Goal: Find specific page/section: Find specific page/section

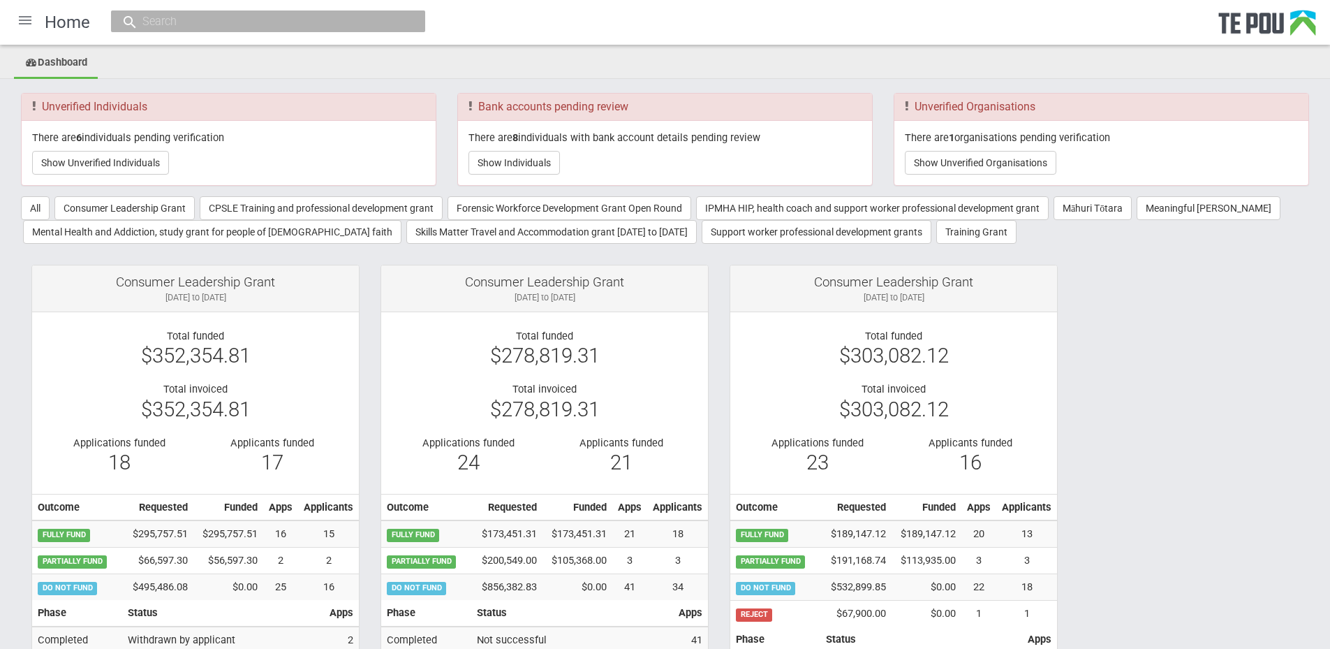
click at [231, 20] on input "text" at bounding box center [261, 21] width 246 height 15
paste input "[PERSON_NAME]"
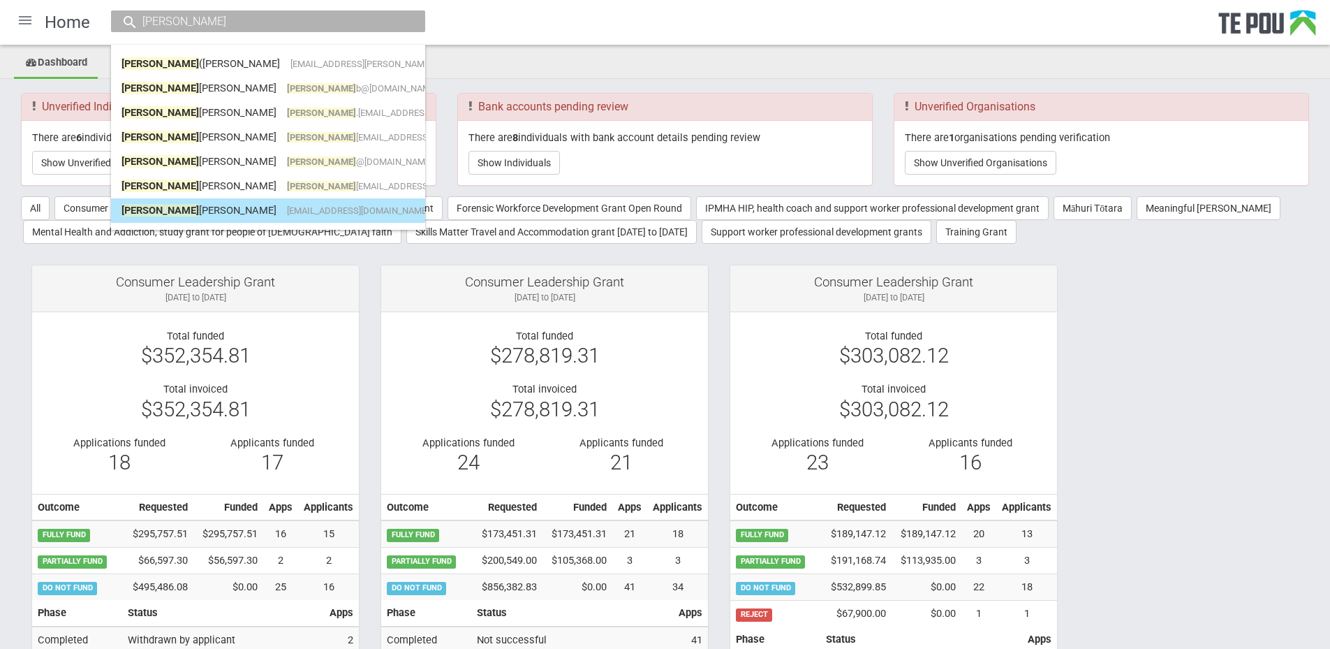
type input "Eleanor"
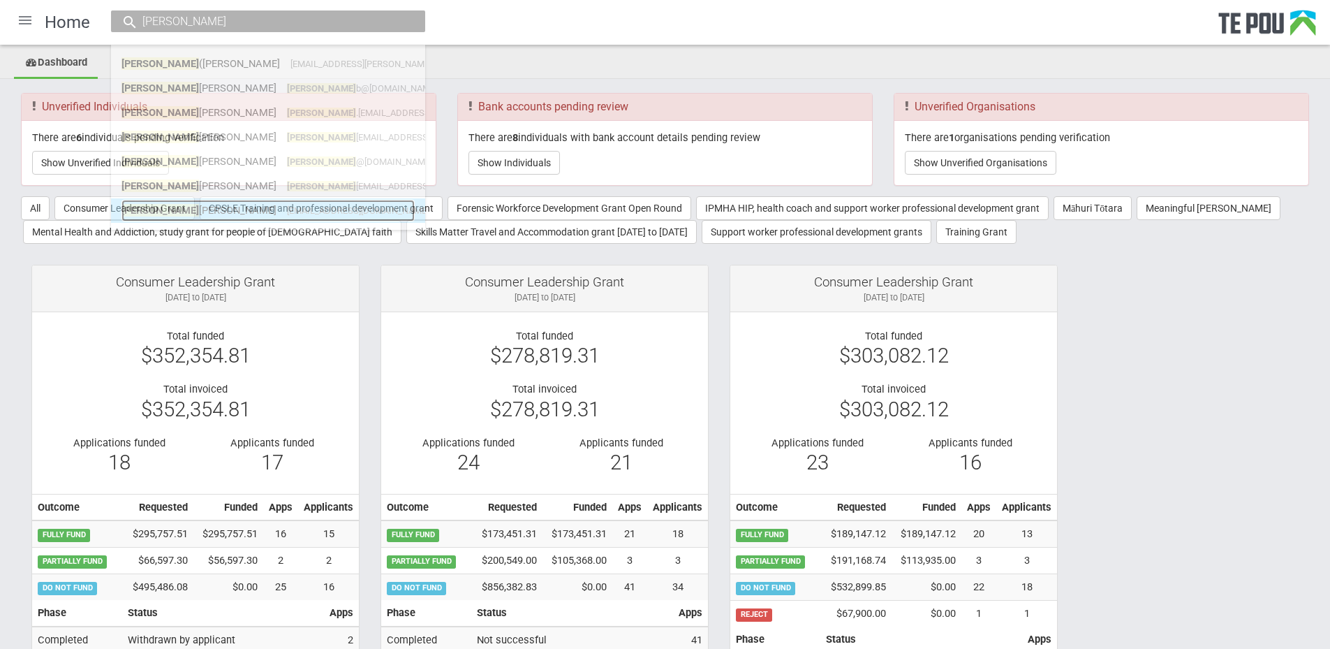
click at [326, 211] on link "Eleanor Smith Vvj6683@autuni.ac.nz" at bounding box center [267, 211] width 293 height 22
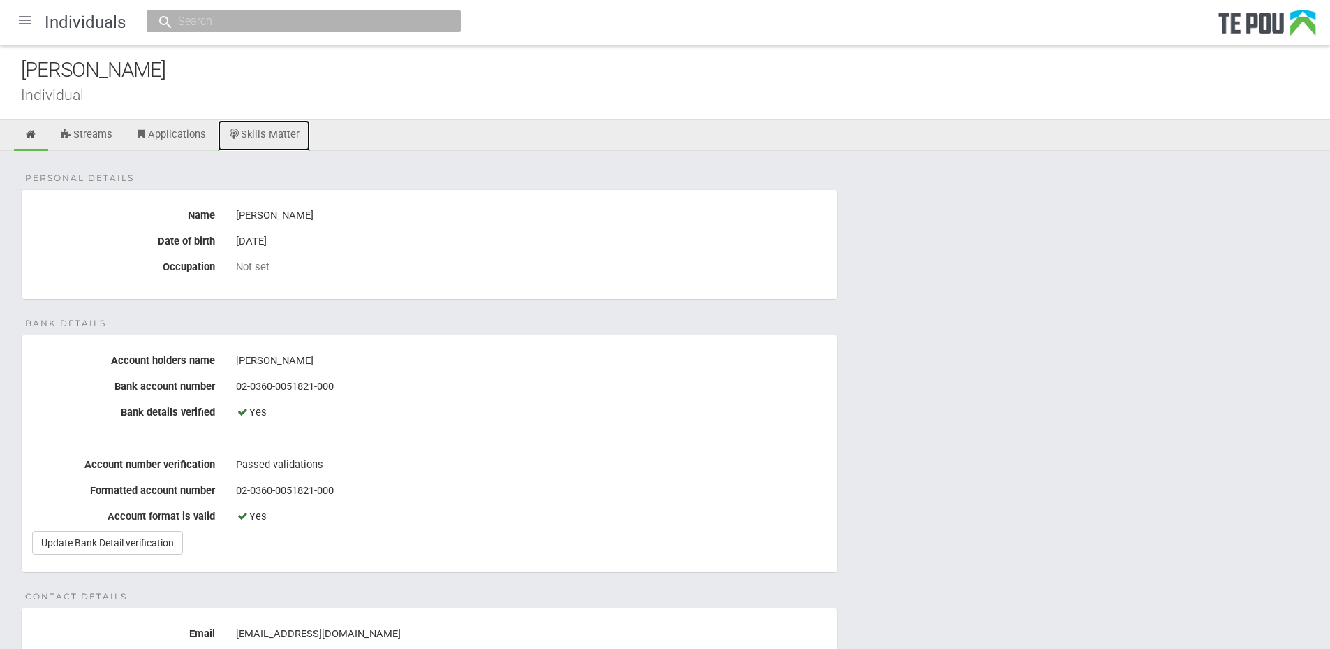
click at [274, 134] on link "Skills Matter" at bounding box center [264, 135] width 93 height 31
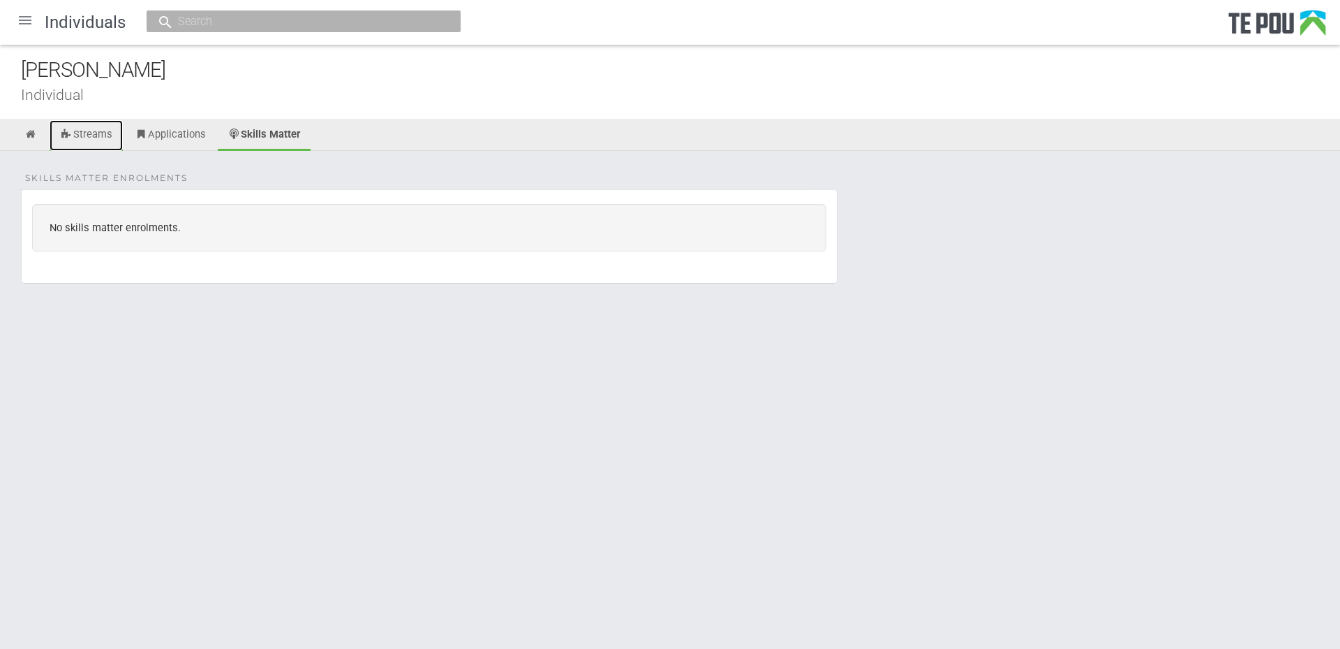
click at [82, 137] on link "Streams" at bounding box center [86, 135] width 73 height 31
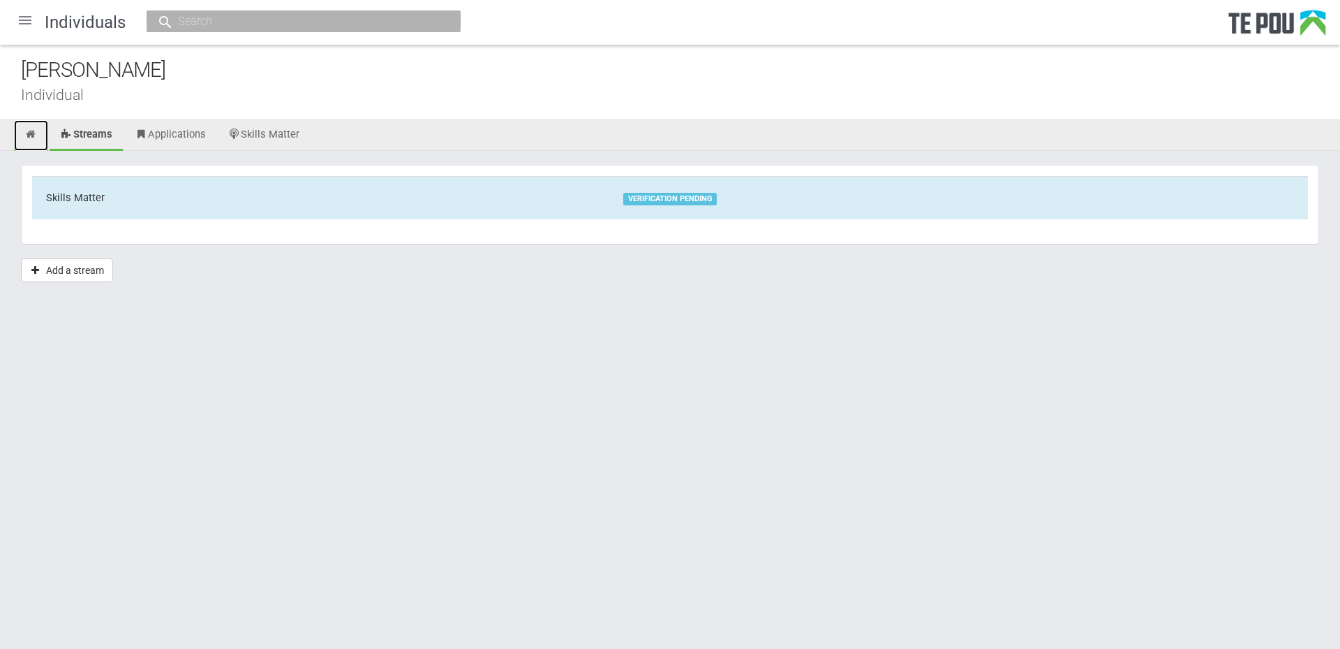
click at [41, 133] on link at bounding box center [31, 135] width 34 height 31
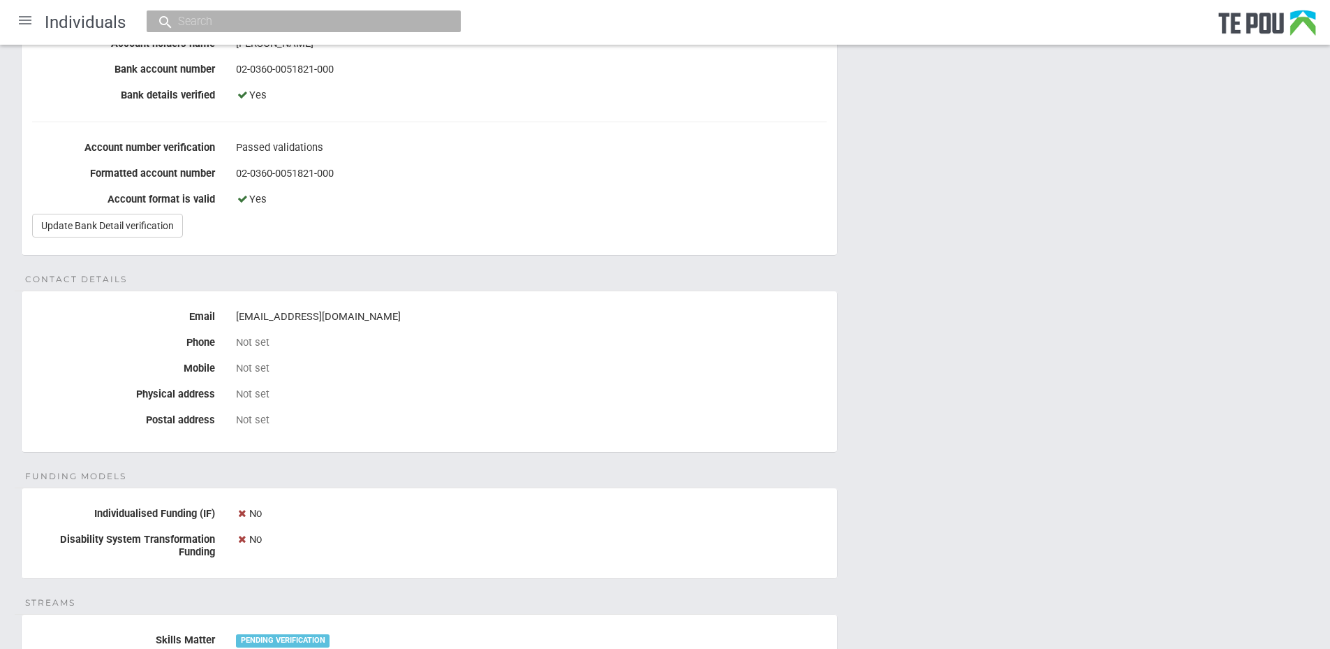
scroll to position [296, 0]
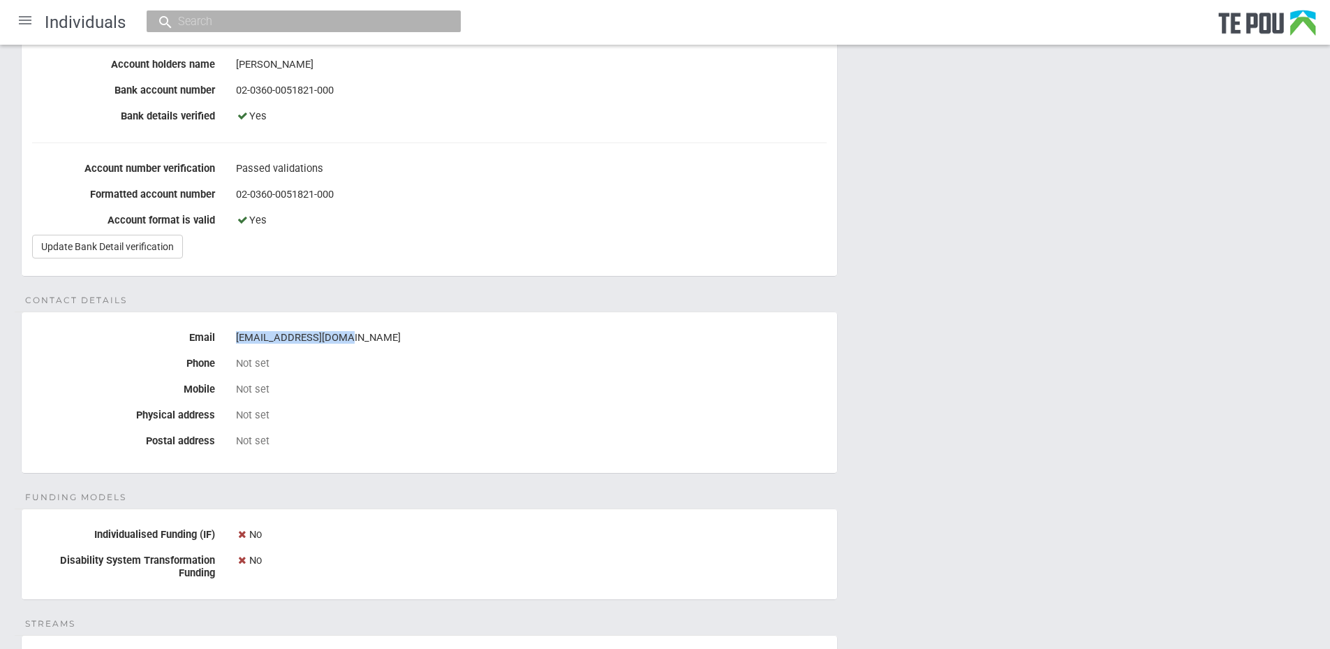
drag, startPoint x: 355, startPoint y: 341, endPoint x: 237, endPoint y: 334, distance: 118.9
click at [237, 334] on div "Vvj6683@autuni.ac.nz" at bounding box center [531, 338] width 591 height 24
copy div "Vvj6683@autuni.ac.nz"
click at [239, 28] on input "text" at bounding box center [297, 21] width 246 height 15
click at [239, 27] on input "text" at bounding box center [297, 21] width 246 height 15
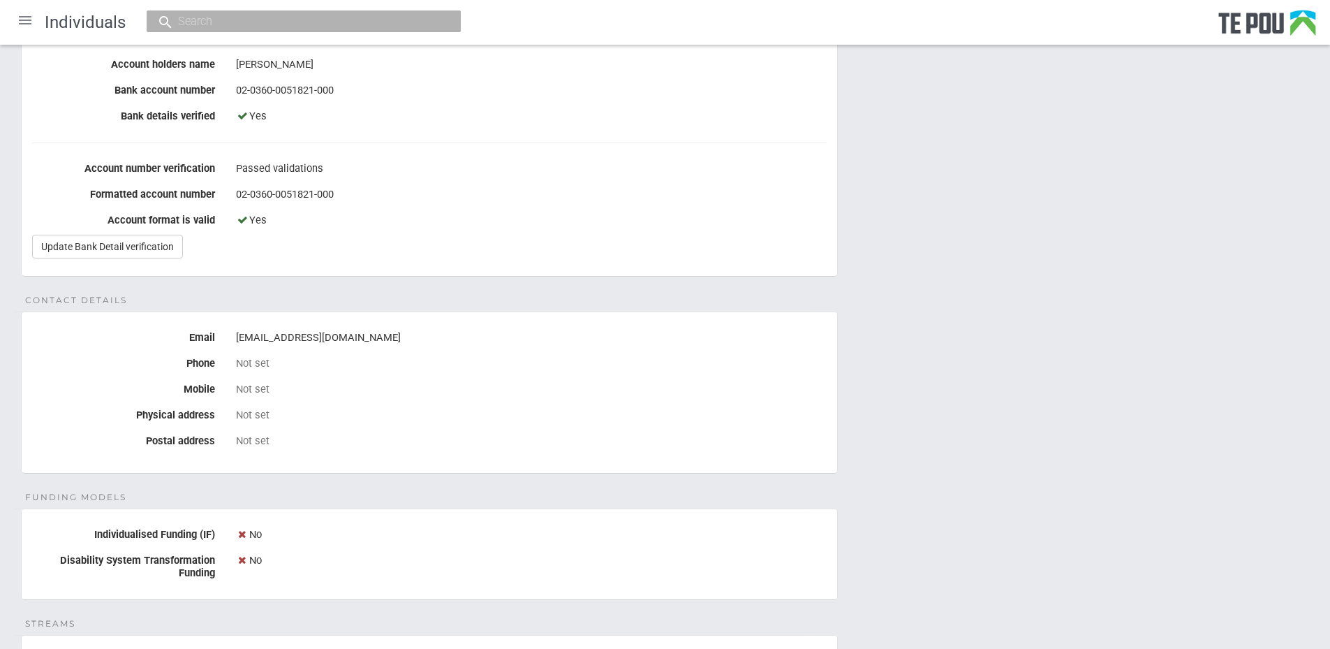
click at [266, 25] on input "text" at bounding box center [297, 21] width 246 height 15
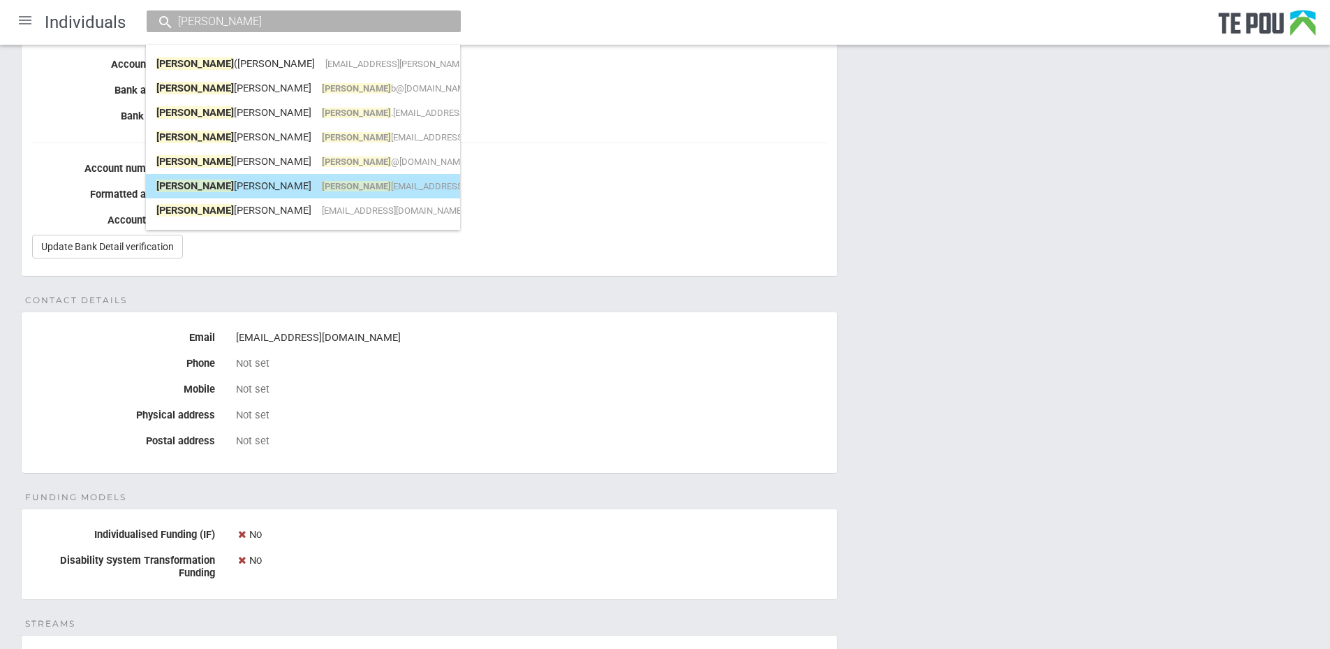
type input "eleanor"
click at [347, 194] on link "Eleanor Smith eleanor smithot@gmail.com" at bounding box center [302, 186] width 293 height 22
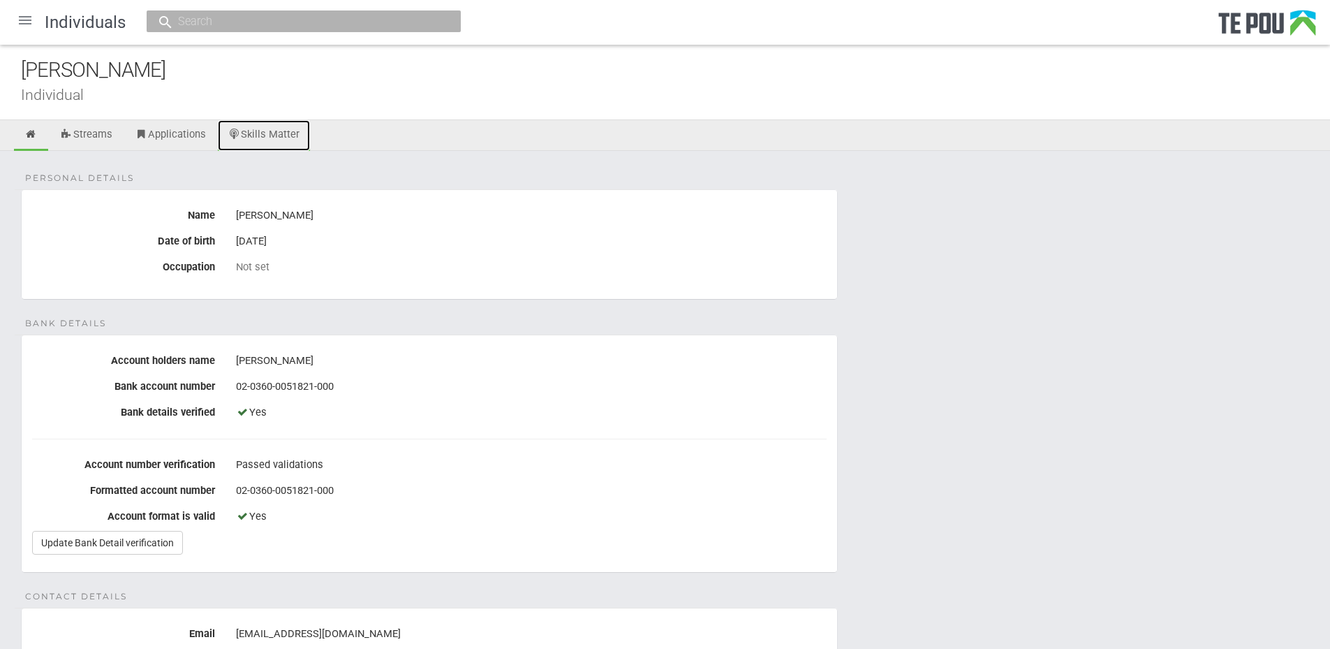
click at [252, 126] on link "Skills Matter" at bounding box center [264, 135] width 93 height 31
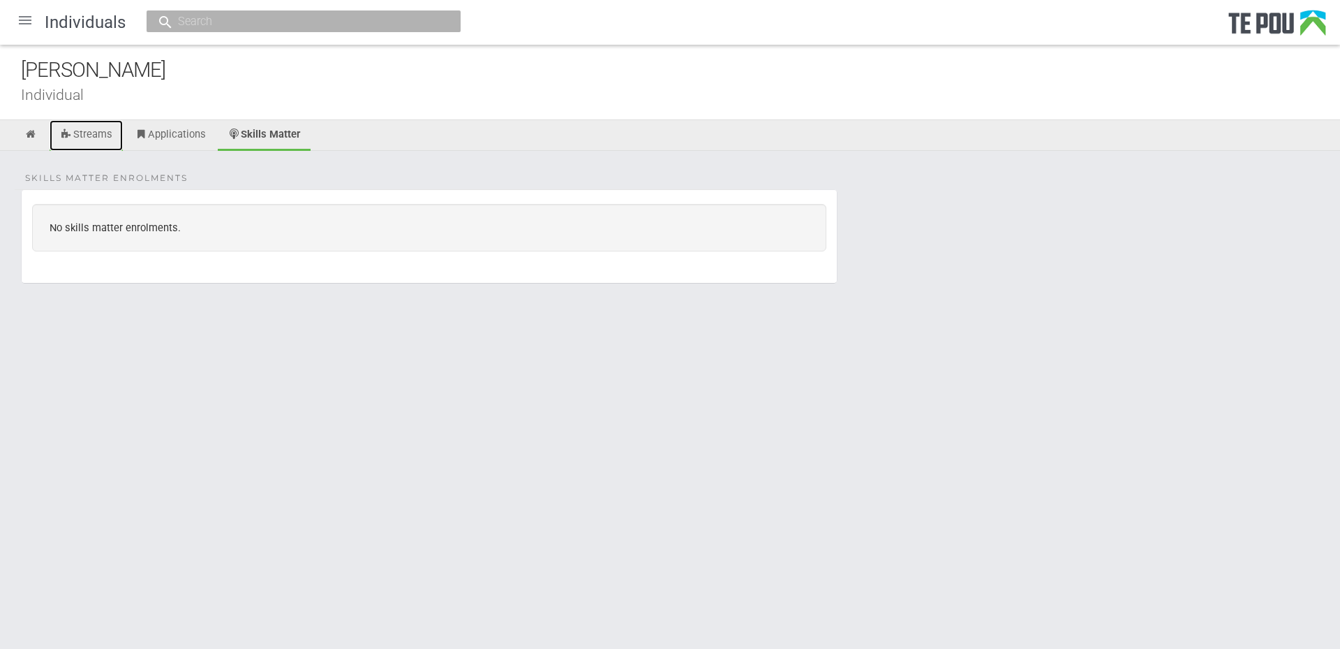
click at [80, 135] on link "Streams" at bounding box center [86, 135] width 73 height 31
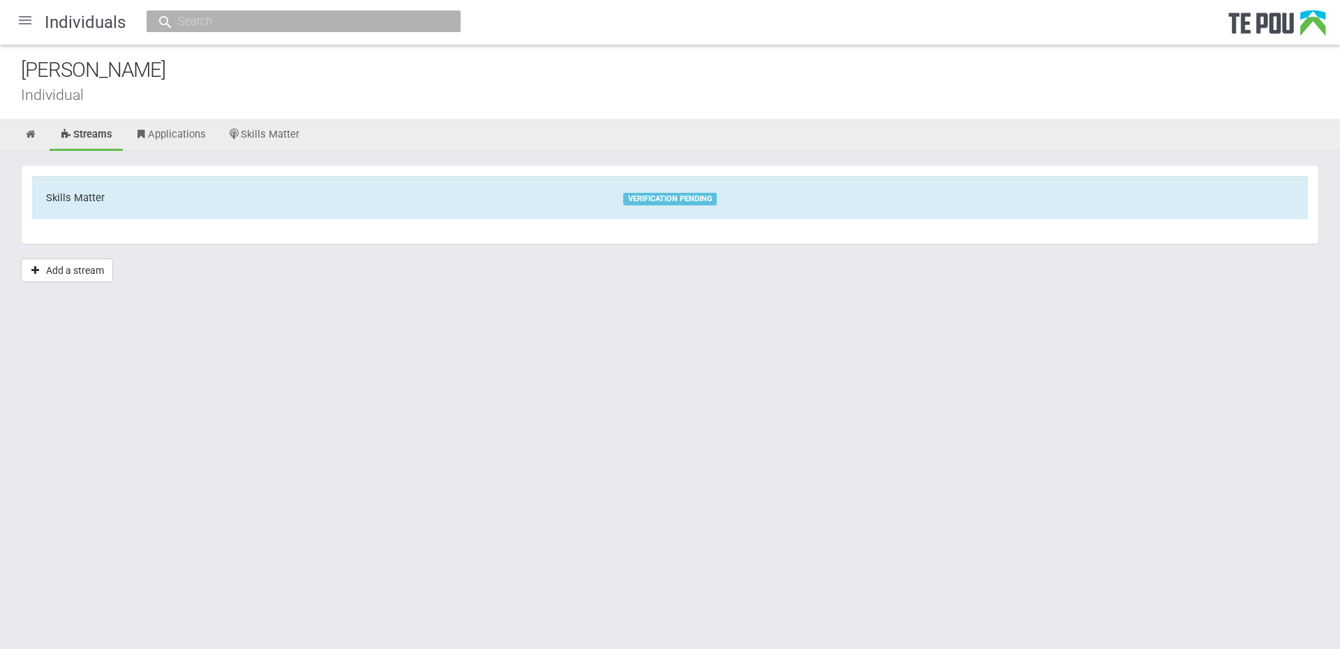
drag, startPoint x: 799, startPoint y: 420, endPoint x: 309, endPoint y: 222, distance: 529.3
click at [799, 420] on html "Home Applications Grant rounds Applicants Organisations Individuals Moderation …" at bounding box center [670, 324] width 1340 height 649
click at [22, 135] on link at bounding box center [31, 135] width 34 height 31
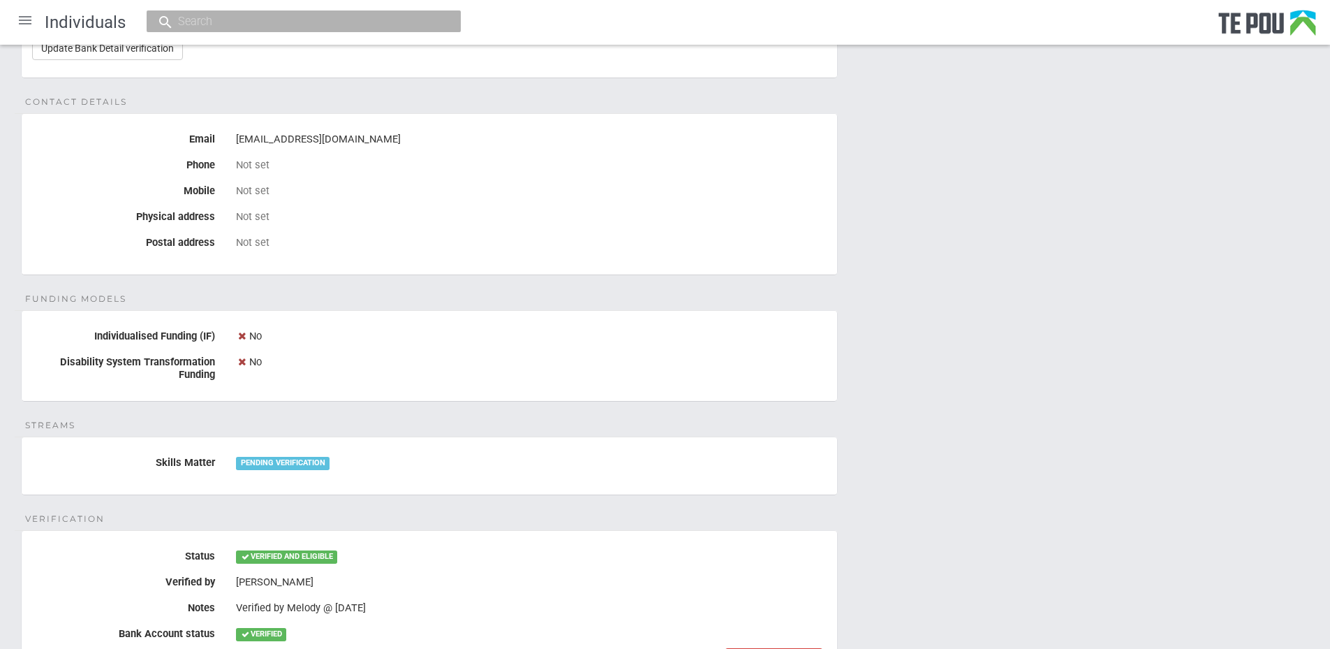
scroll to position [489, 0]
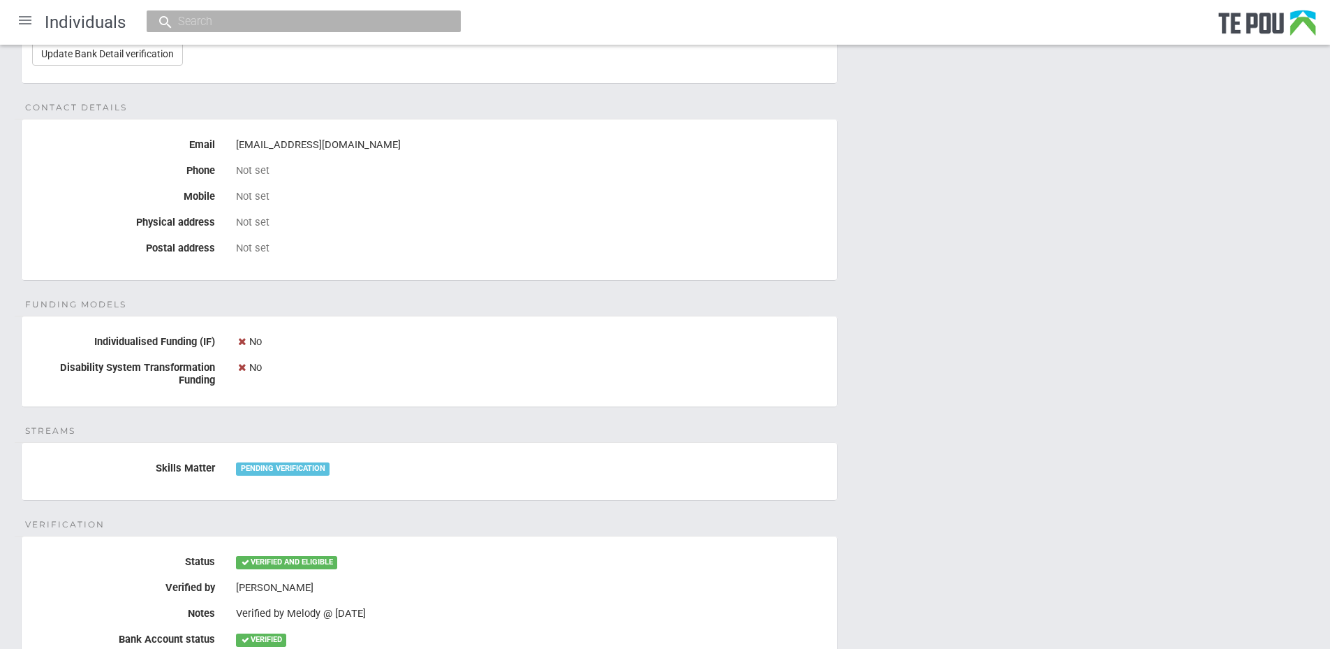
click at [880, 471] on div "Personal details Name [PERSON_NAME] Date of birth [DEMOGRAPHIC_DATA] Occupation…" at bounding box center [665, 204] width 1330 height 1084
click at [909, 512] on div "Personal details Name [PERSON_NAME] Date of birth [DEMOGRAPHIC_DATA] Occupation…" at bounding box center [665, 204] width 1330 height 1084
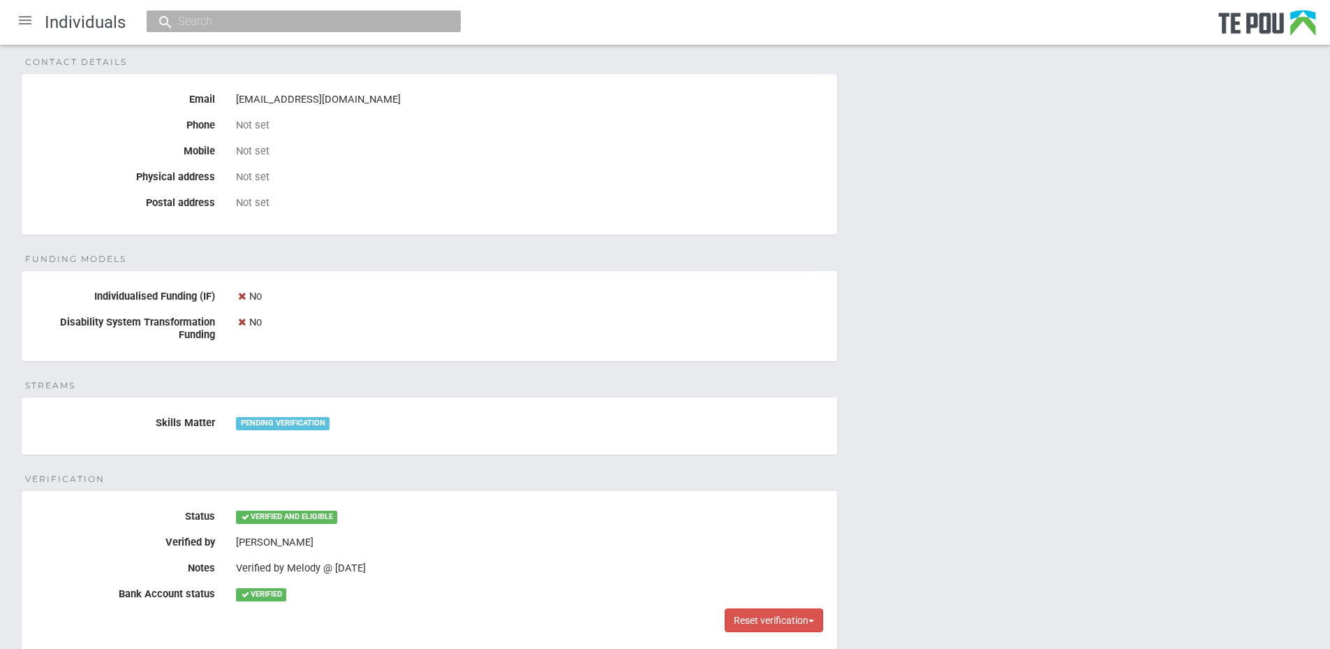
scroll to position [559, 0]
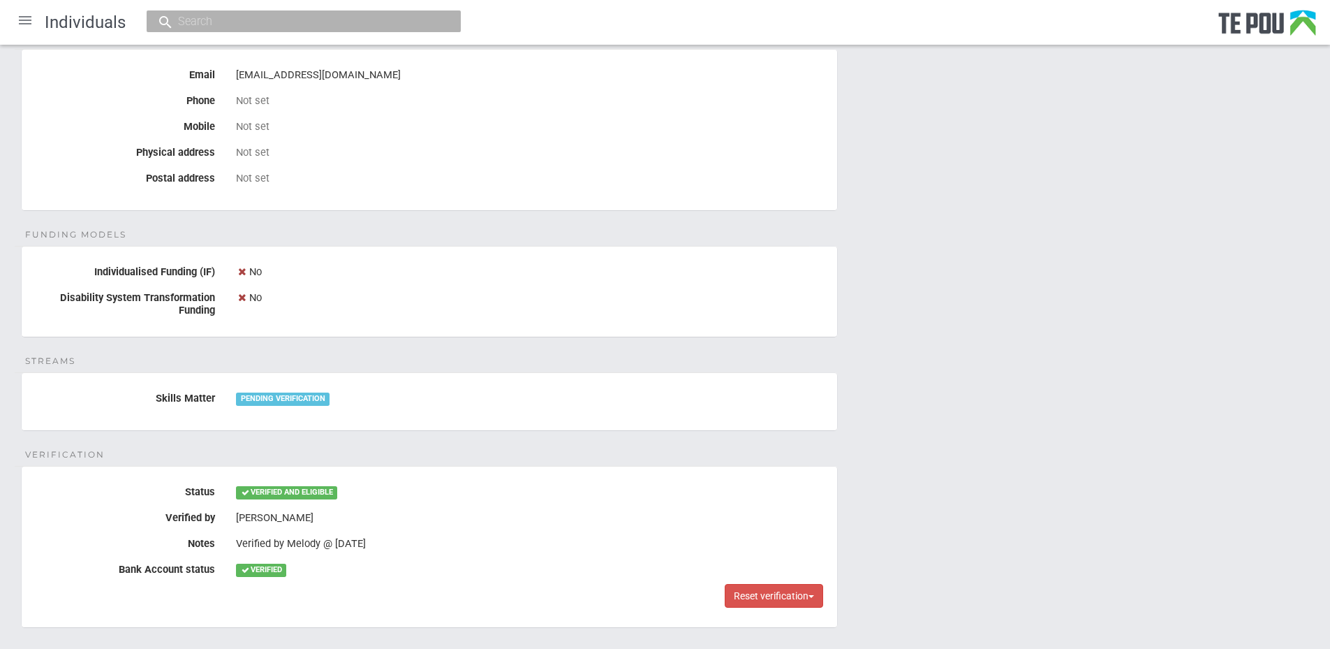
click at [916, 501] on div "Personal details Name [PERSON_NAME] Date of birth [DEMOGRAPHIC_DATA] Occupation…" at bounding box center [665, 134] width 1330 height 1084
click at [916, 565] on div "Personal details Name [PERSON_NAME] Date of birth [DEMOGRAPHIC_DATA] Occupation…" at bounding box center [665, 134] width 1330 height 1084
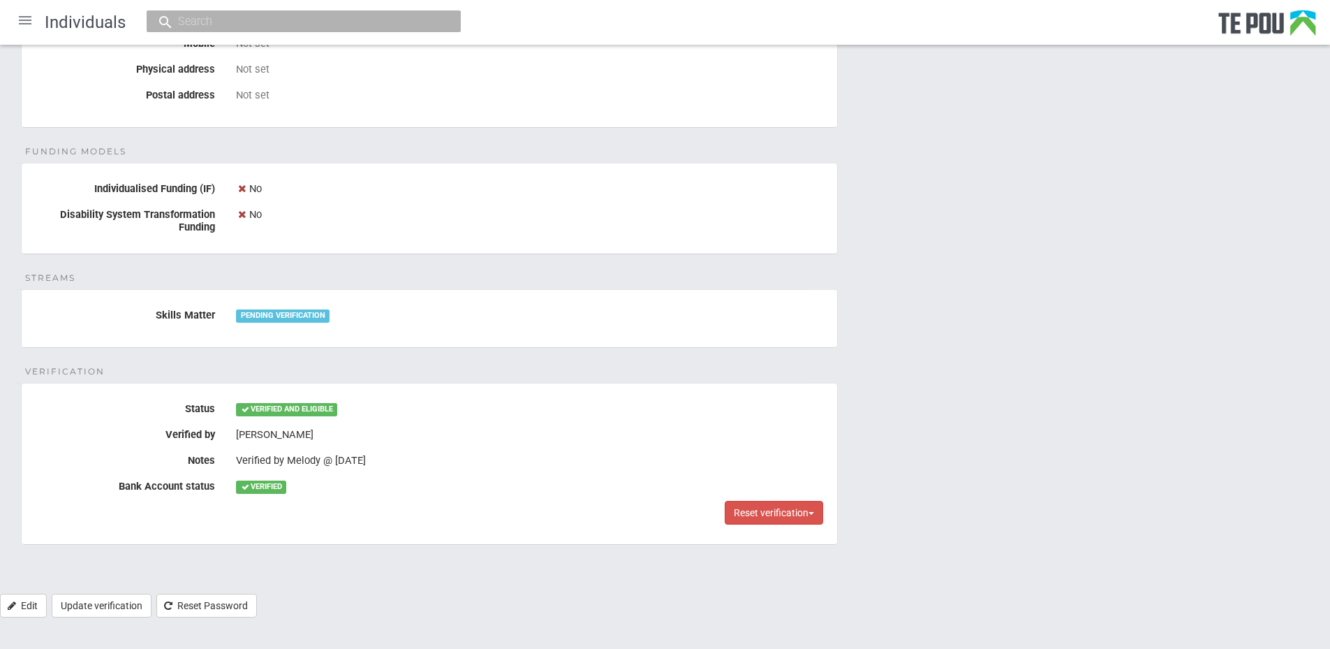
scroll to position [645, 0]
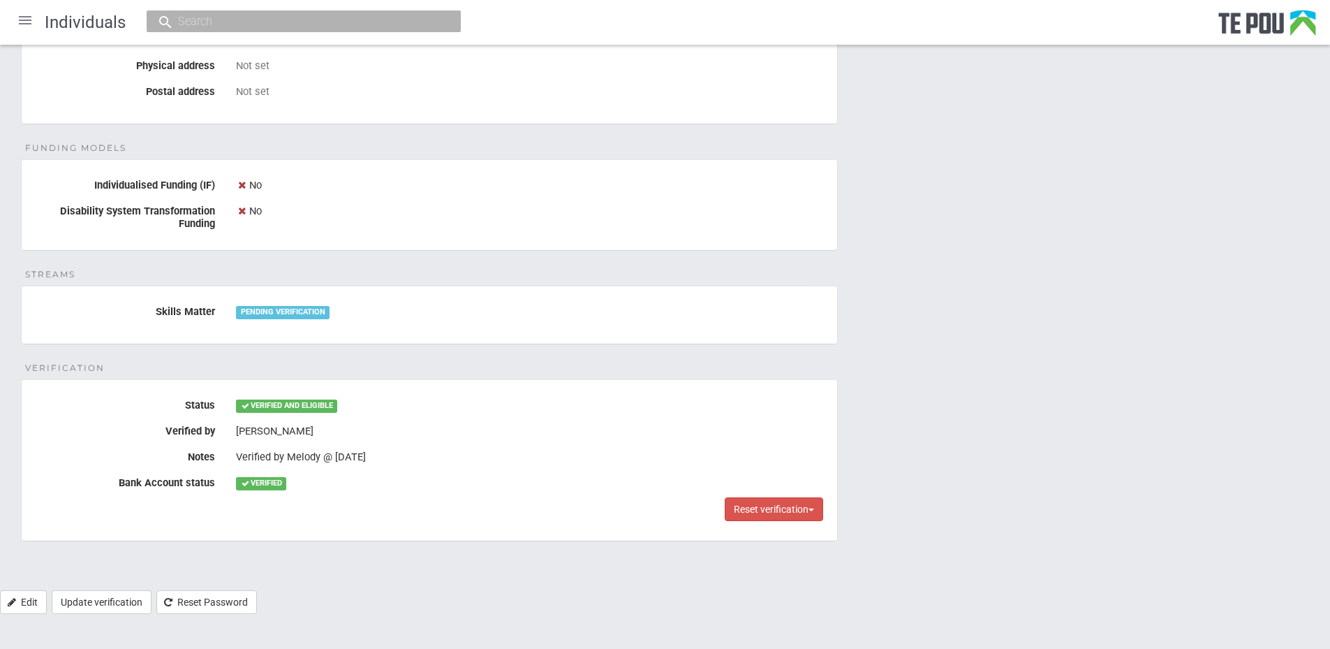
click at [914, 574] on div "Personal details Name [PERSON_NAME] Date of birth [DEMOGRAPHIC_DATA] Occupation…" at bounding box center [665, 48] width 1330 height 1084
click at [913, 575] on div "Personal details Name [PERSON_NAME] Date of birth [DEMOGRAPHIC_DATA] Occupation…" at bounding box center [665, 48] width 1330 height 1084
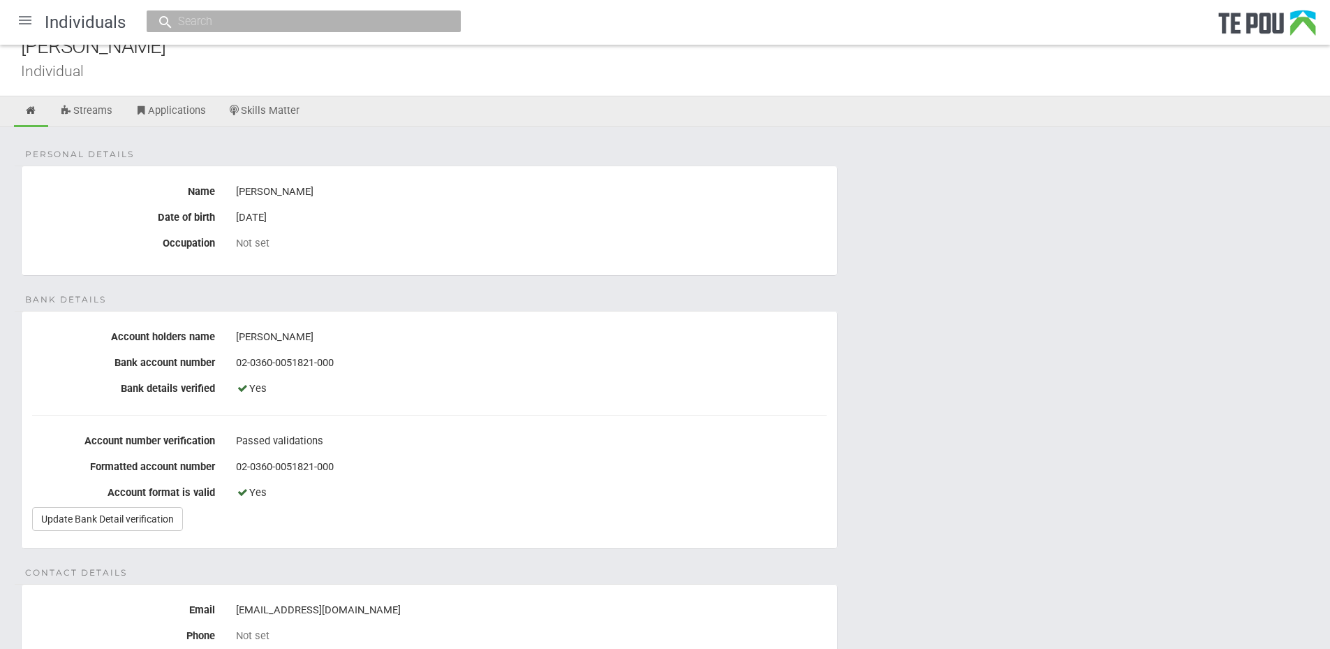
scroll to position [17, 0]
